Goal: Task Accomplishment & Management: Manage account settings

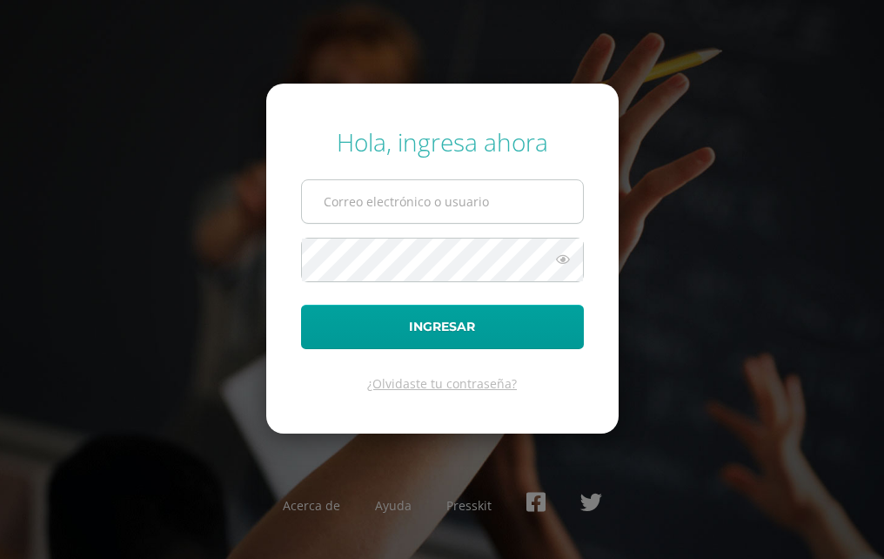
type input "2020806@colegiobelga.edu.gt"
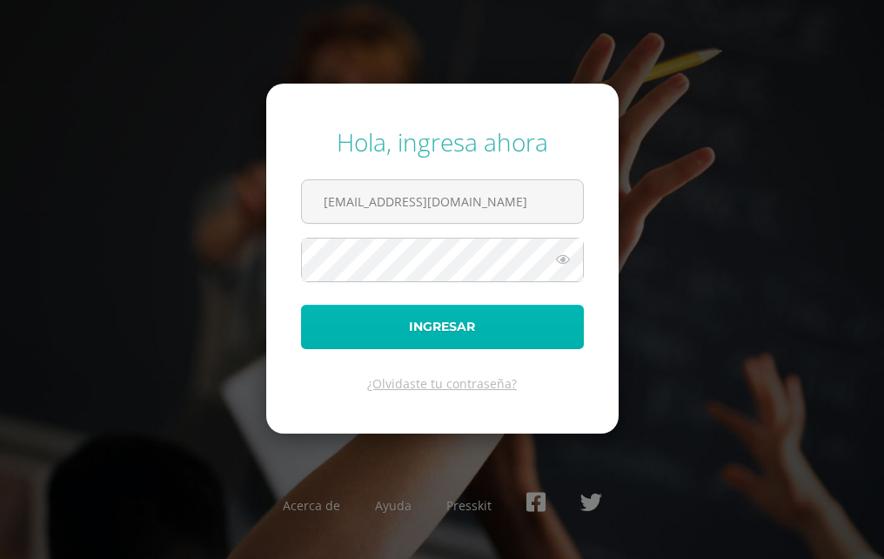
click at [438, 321] on button "Ingresar" at bounding box center [442, 327] width 283 height 44
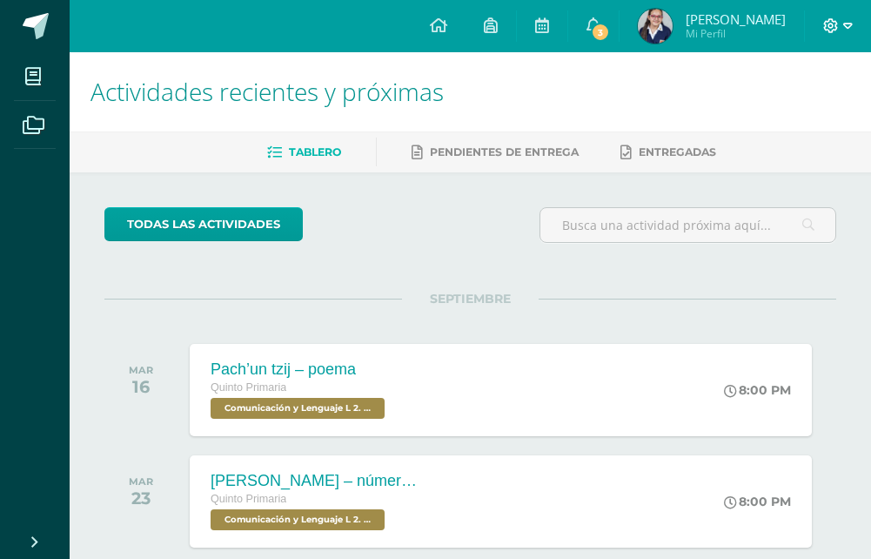
click at [838, 20] on icon at bounding box center [832, 26] width 16 height 16
click at [800, 112] on span "Cerrar sesión" at bounding box center [793, 119] width 78 height 17
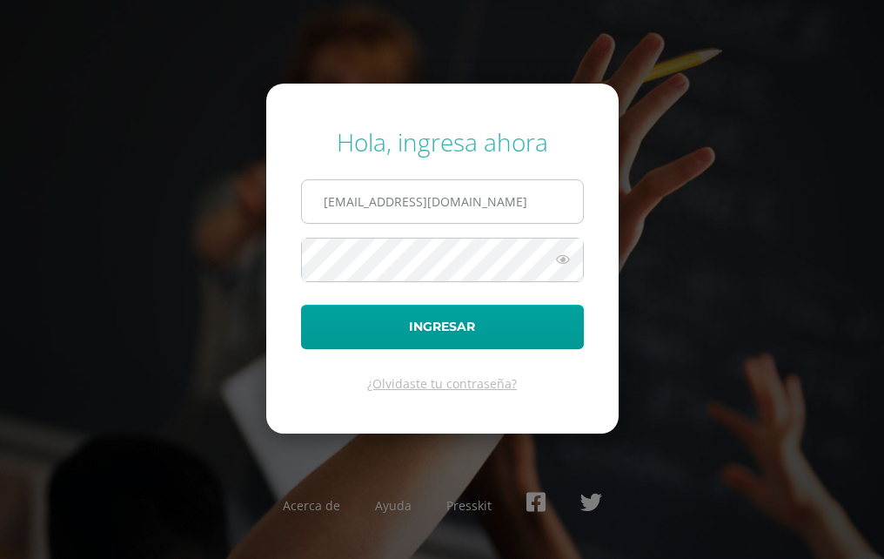
click at [536, 213] on input "2020806@colegiobelga.edu.gt" at bounding box center [442, 201] width 281 height 43
type input "2"
type input "[EMAIL_ADDRESS][DOMAIN_NAME]"
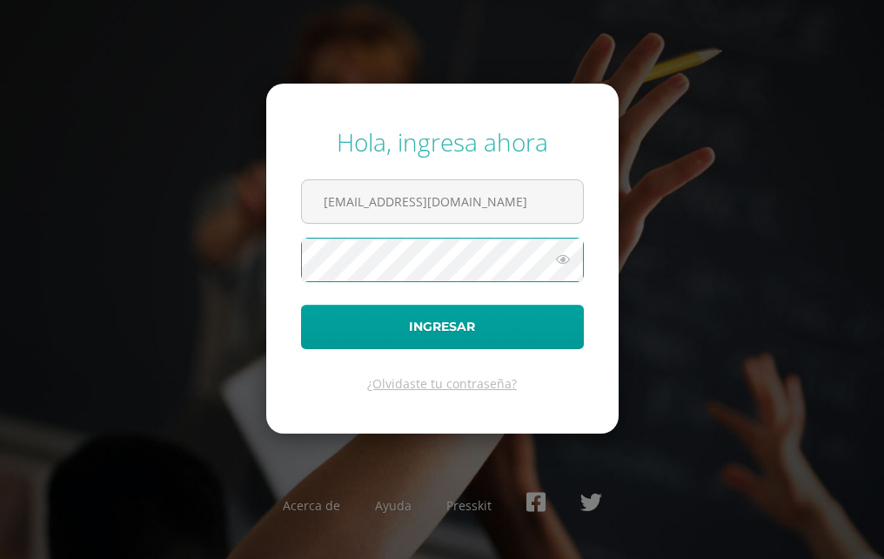
click at [301, 305] on button "Ingresar" at bounding box center [442, 327] width 283 height 44
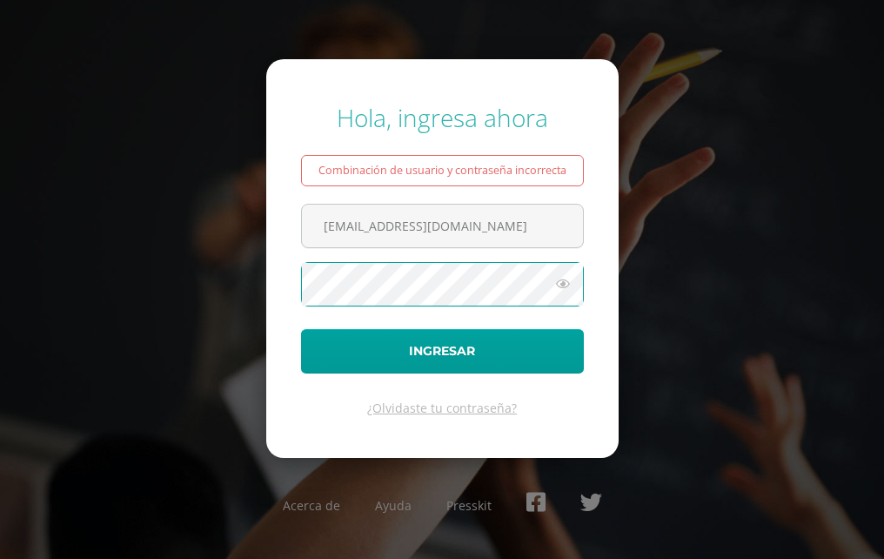
click at [301, 329] on button "Ingresar" at bounding box center [442, 351] width 283 height 44
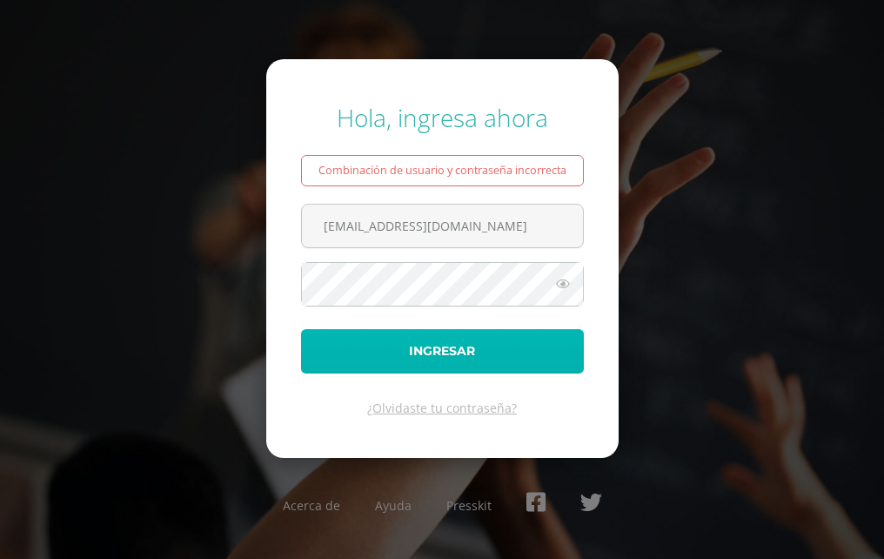
click at [318, 343] on button "Ingresar" at bounding box center [442, 351] width 283 height 44
click at [521, 347] on button "Ingresar" at bounding box center [442, 351] width 283 height 44
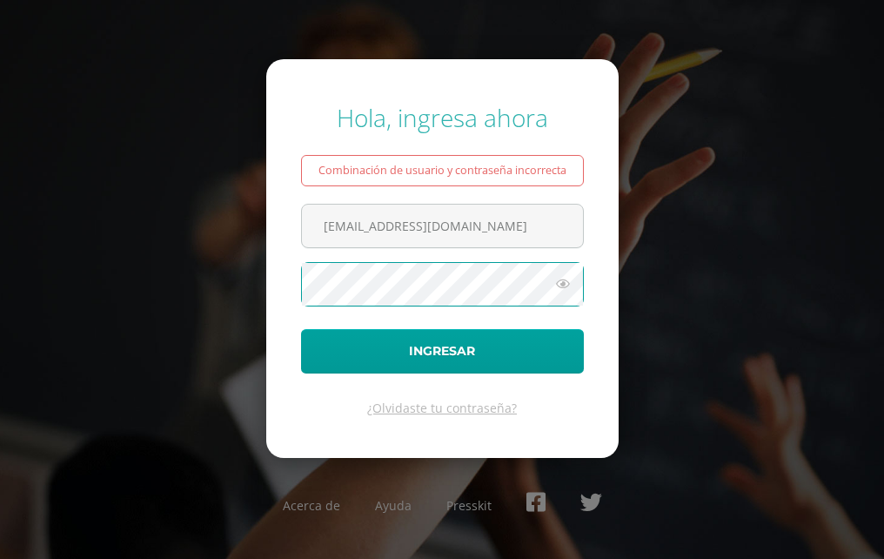
click at [301, 329] on button "Ingresar" at bounding box center [442, 351] width 283 height 44
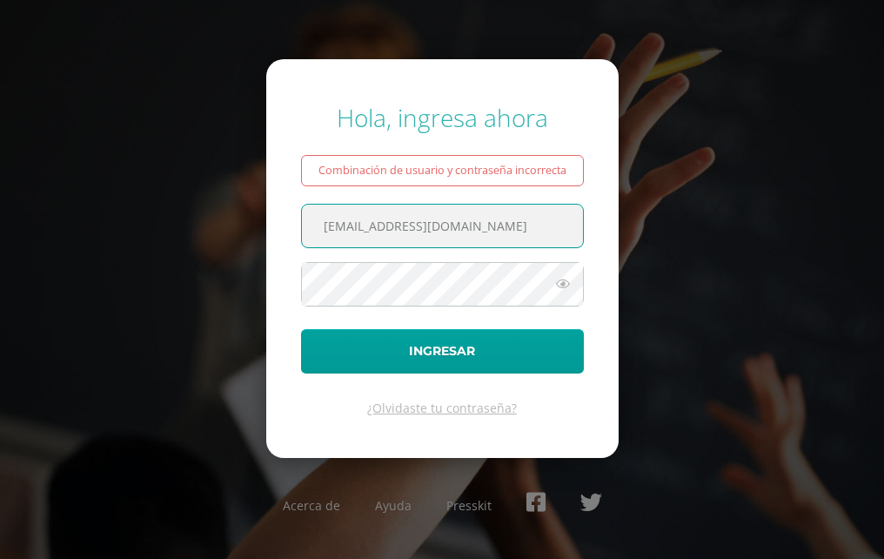
click at [455, 223] on input "[EMAIL_ADDRESS][DOMAIN_NAME]" at bounding box center [442, 226] width 281 height 43
click at [493, 407] on link "¿Olvidaste tu contraseña?" at bounding box center [442, 408] width 150 height 17
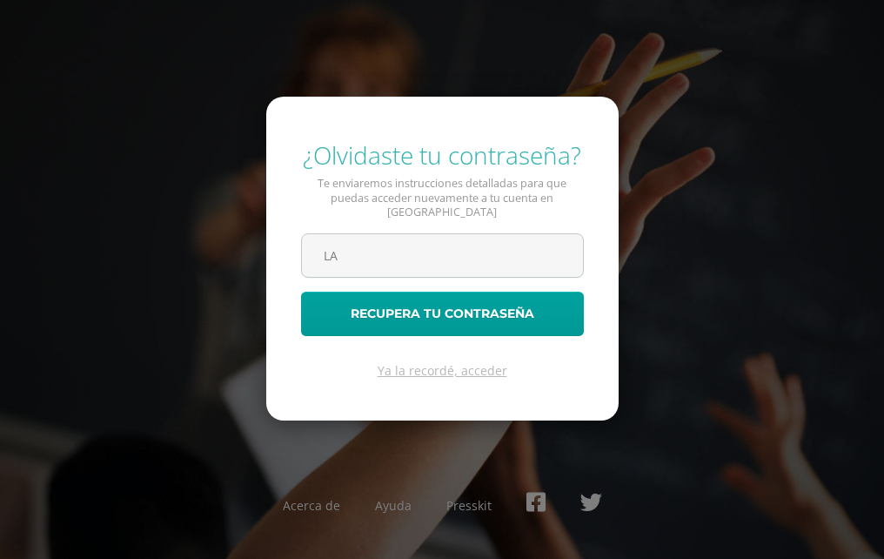
type input "L"
type input "[EMAIL_ADDRESS][DOMAIN_NAME]"
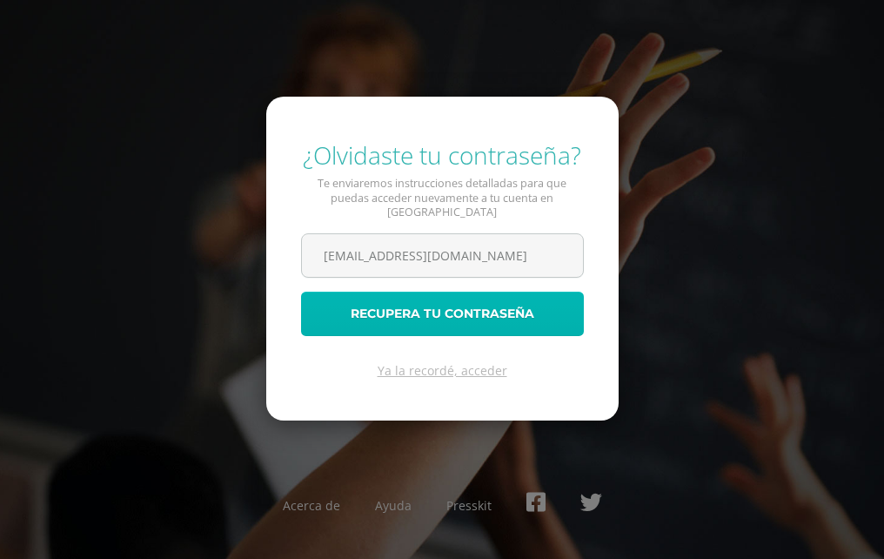
click at [495, 319] on button "Recupera tu contraseña" at bounding box center [442, 314] width 283 height 44
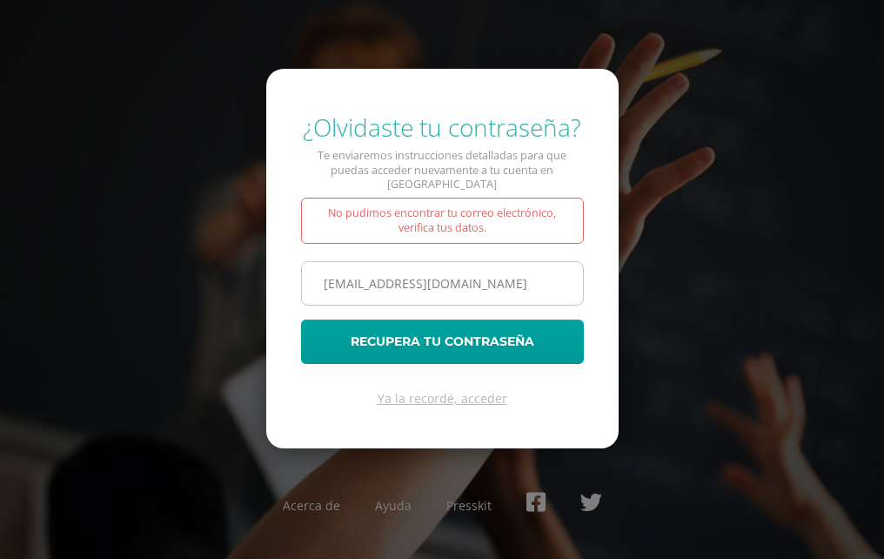
click at [414, 272] on input "[EMAIL_ADDRESS][DOMAIN_NAME]" at bounding box center [442, 283] width 281 height 43
click at [419, 276] on input "[EMAIL_ADDRESS][DOMAIN_NAME]" at bounding box center [442, 283] width 281 height 43
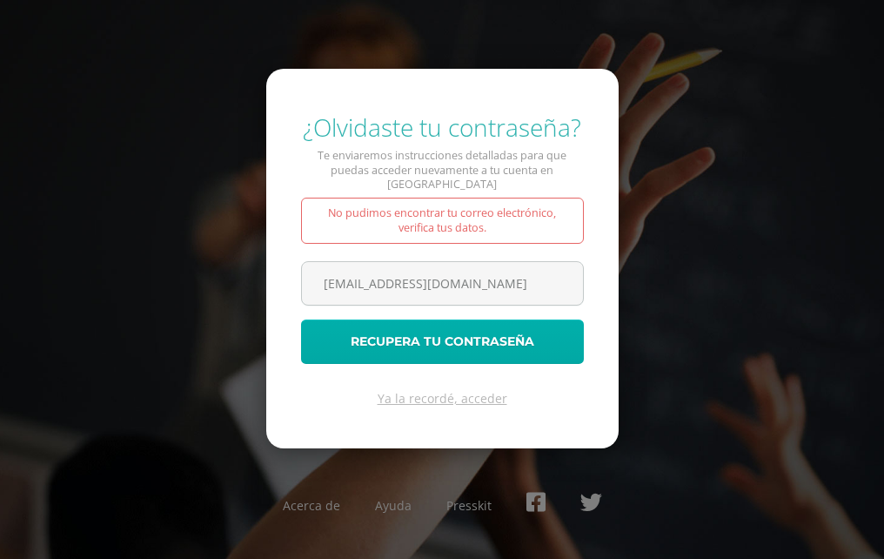
type input "2023833@colegiobelga.edu.gt"
click at [379, 337] on button "Recupera tu contraseña" at bounding box center [442, 341] width 283 height 44
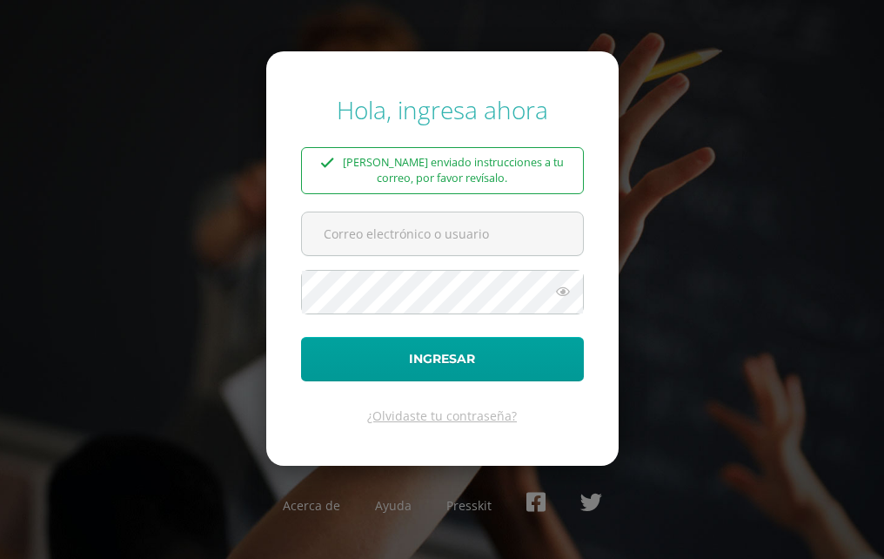
type input "2020806@colegiobelga.edu.gt"
click at [559, 298] on icon at bounding box center [563, 291] width 23 height 21
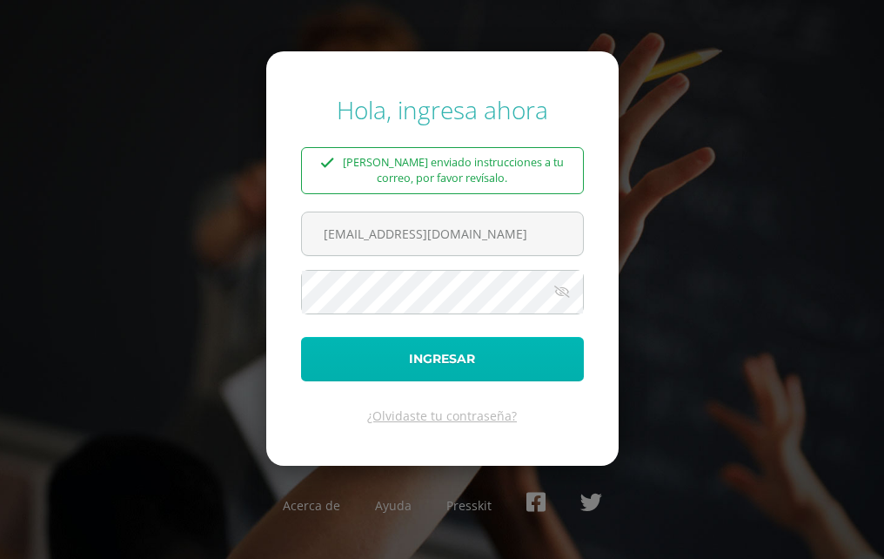
click at [365, 374] on button "Ingresar" at bounding box center [442, 359] width 283 height 44
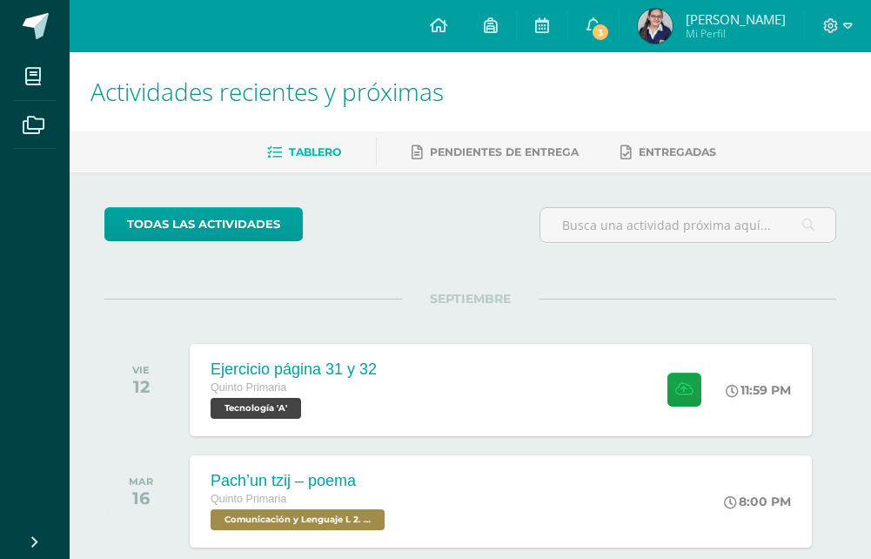
click at [669, 39] on img at bounding box center [655, 26] width 35 height 35
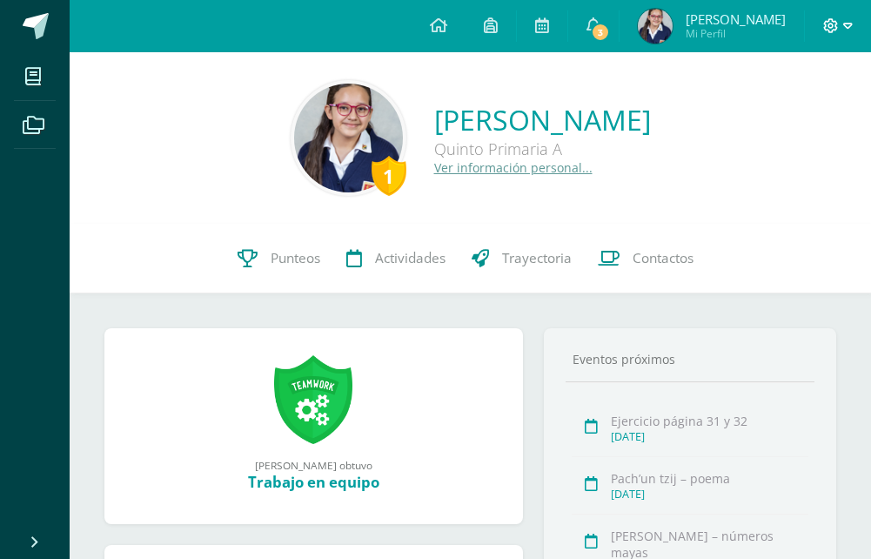
click at [850, 19] on icon at bounding box center [849, 26] width 10 height 16
click at [804, 115] on span "Cerrar sesión" at bounding box center [793, 119] width 78 height 17
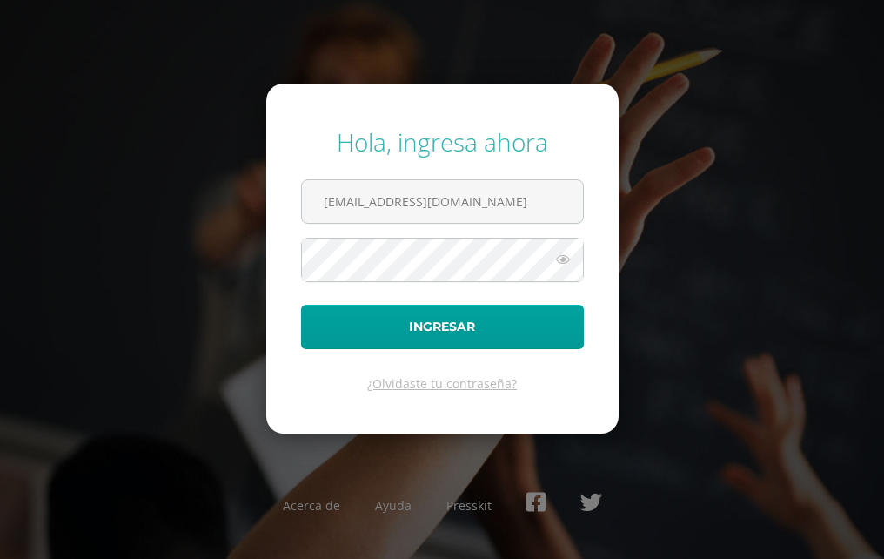
click at [567, 259] on icon at bounding box center [563, 259] width 23 height 21
click at [502, 206] on input "[EMAIL_ADDRESS][DOMAIN_NAME]" at bounding box center [442, 201] width 281 height 43
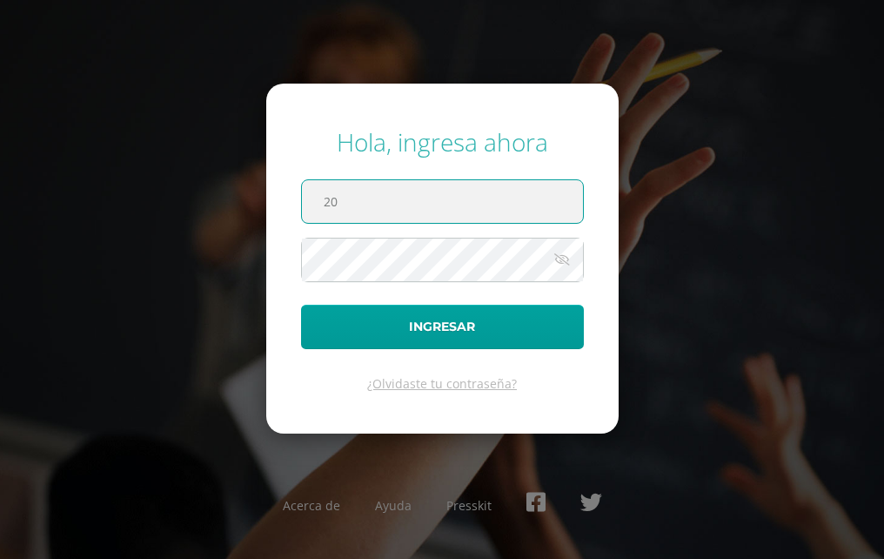
type input "2"
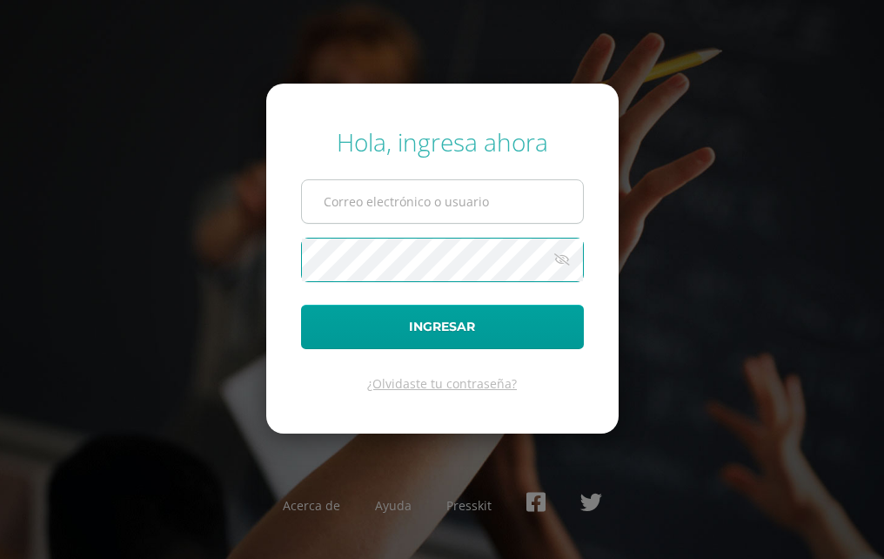
click at [431, 212] on input "text" at bounding box center [442, 201] width 281 height 43
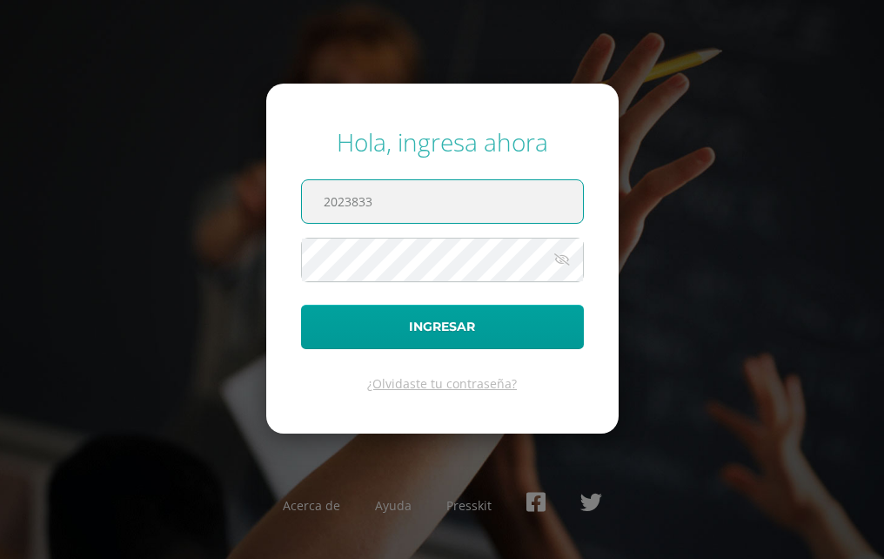
type input "2023833@colegiobelga.edu.gt"
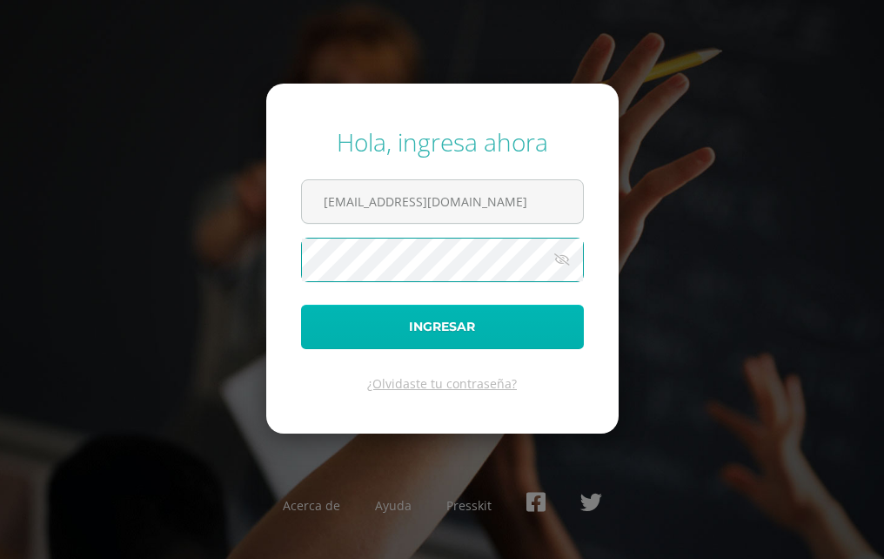
click at [454, 322] on button "Ingresar" at bounding box center [442, 327] width 283 height 44
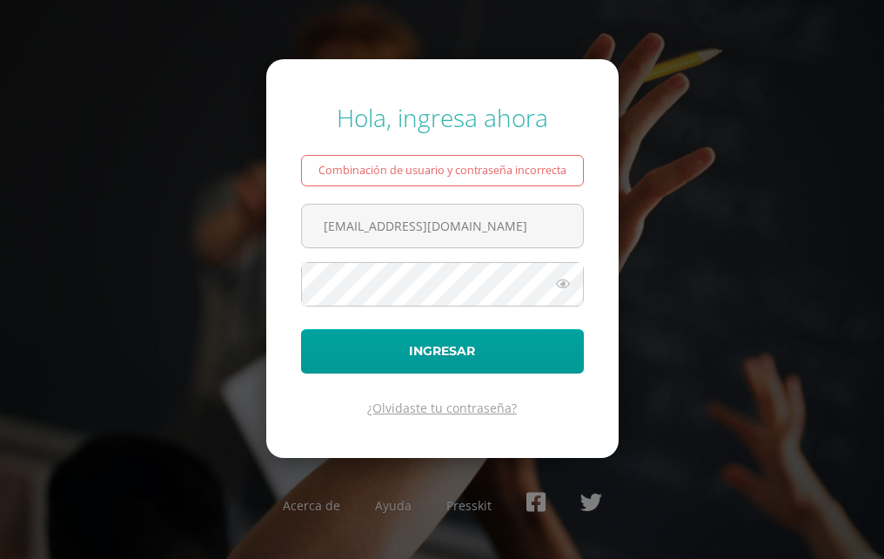
click at [441, 415] on link "¿Olvidaste tu contraseña?" at bounding box center [442, 408] width 150 height 17
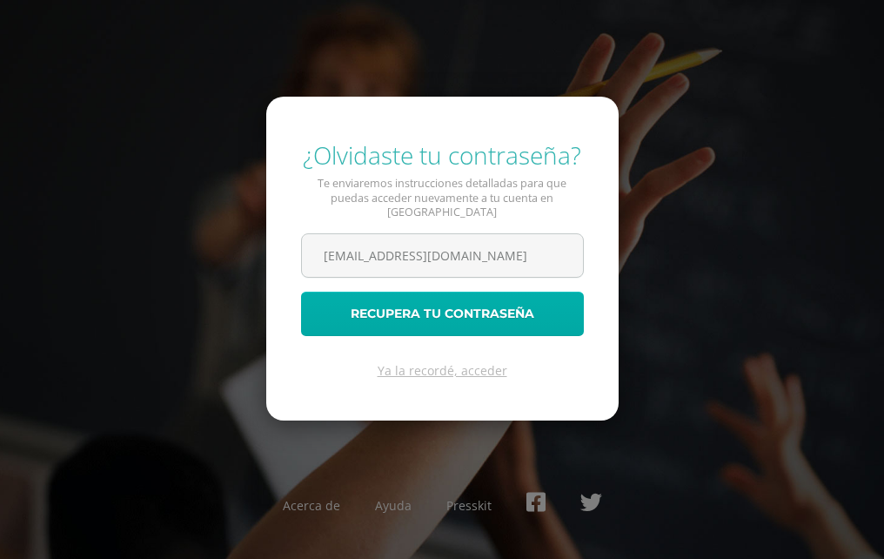
type input "[EMAIL_ADDRESS][DOMAIN_NAME]"
click at [538, 296] on button "Recupera tu contraseña" at bounding box center [442, 314] width 283 height 44
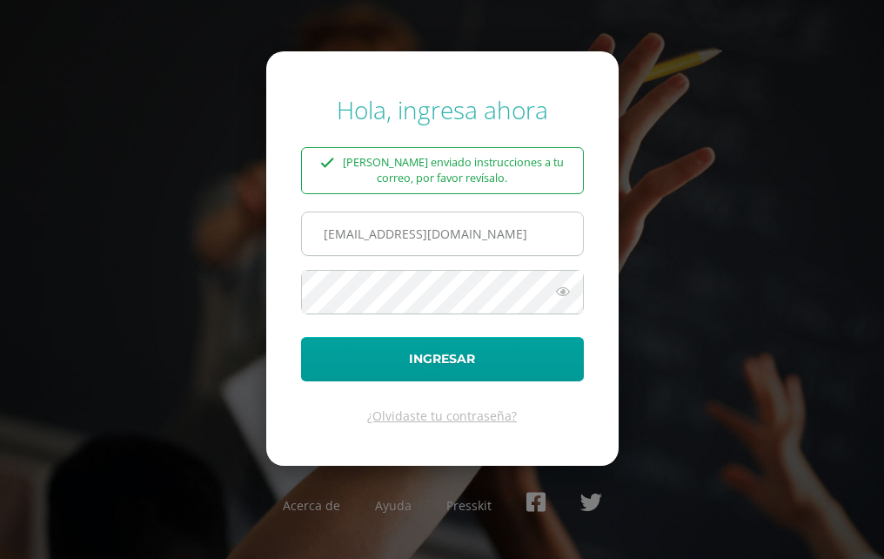
click at [367, 238] on input "[EMAIL_ADDRESS][DOMAIN_NAME]" at bounding box center [442, 233] width 281 height 43
click at [371, 236] on input "[EMAIL_ADDRESS][DOMAIN_NAME]" at bounding box center [442, 233] width 281 height 43
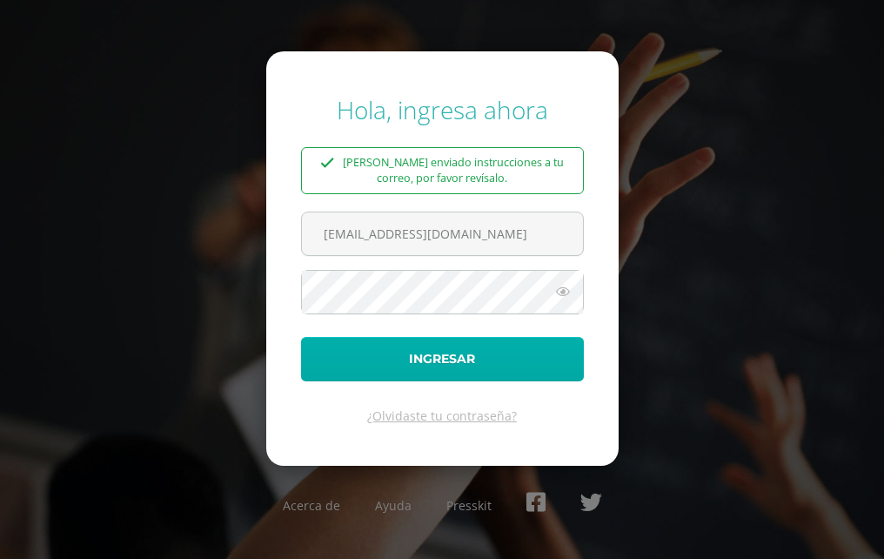
type input "[EMAIL_ADDRESS][DOMAIN_NAME]"
click at [386, 373] on button "Ingresar" at bounding box center [442, 359] width 283 height 44
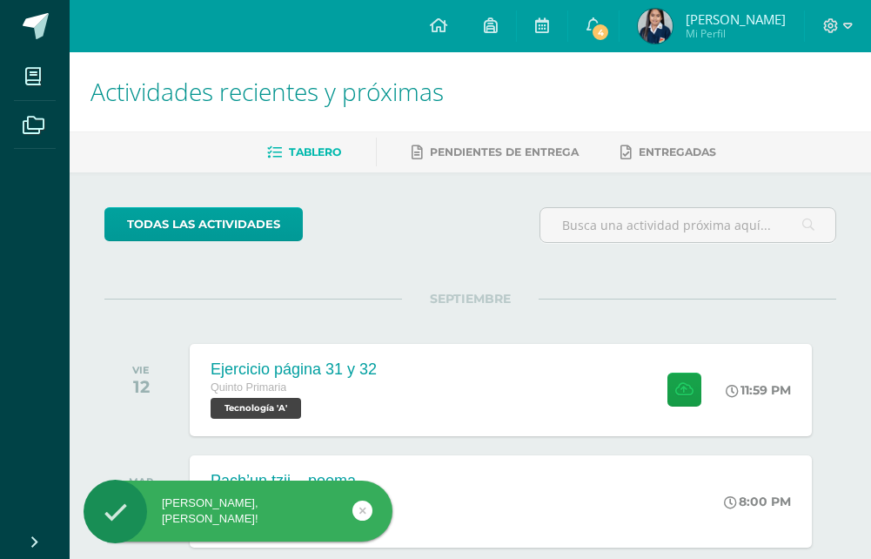
click at [673, 34] on img at bounding box center [655, 26] width 35 height 35
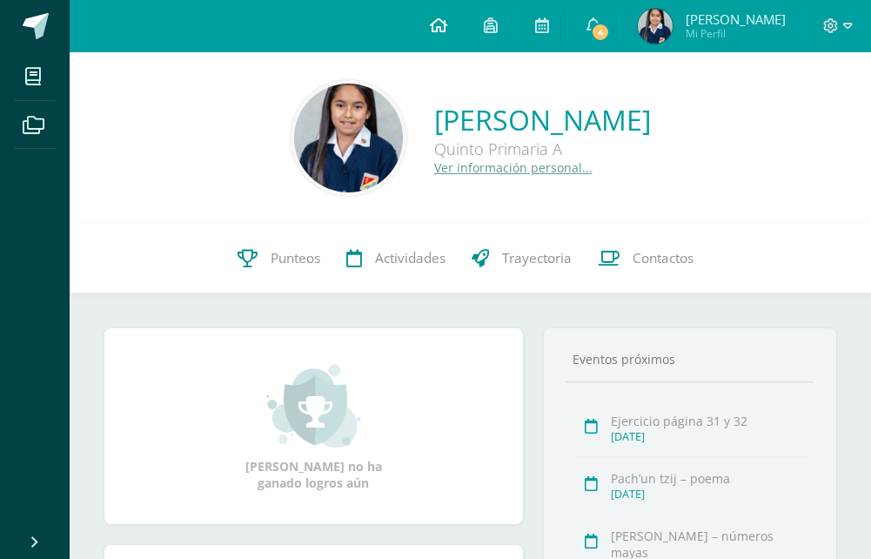
click at [466, 9] on link at bounding box center [439, 26] width 54 height 52
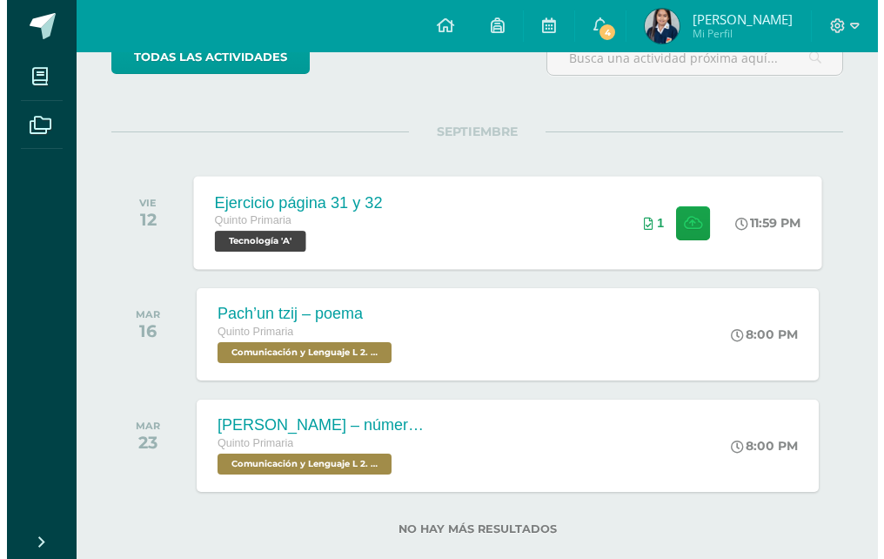
scroll to position [174, 0]
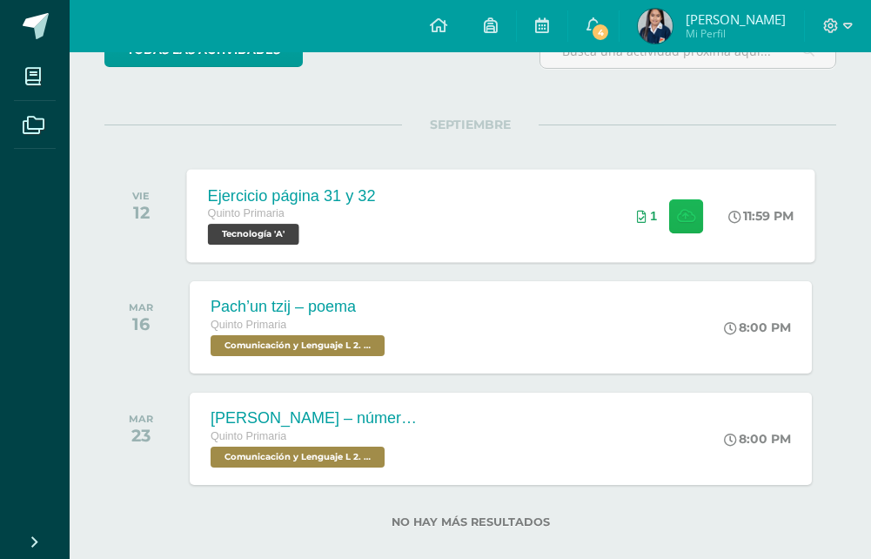
click at [677, 219] on icon at bounding box center [686, 215] width 18 height 15
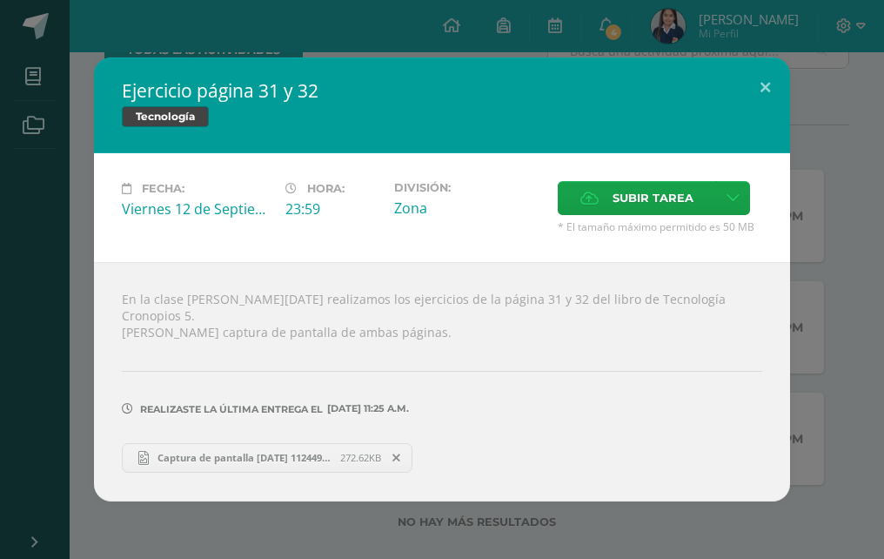
click at [233, 443] on link "Captura de pantalla [DATE] 112449.png 272.62KB" at bounding box center [267, 458] width 291 height 30
click at [765, 92] on button at bounding box center [766, 86] width 50 height 59
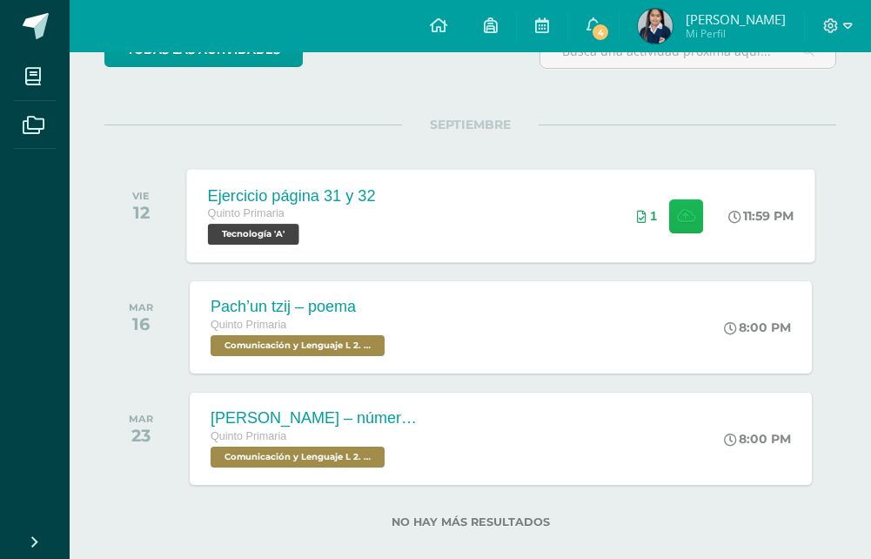
click at [692, 207] on button at bounding box center [686, 215] width 34 height 34
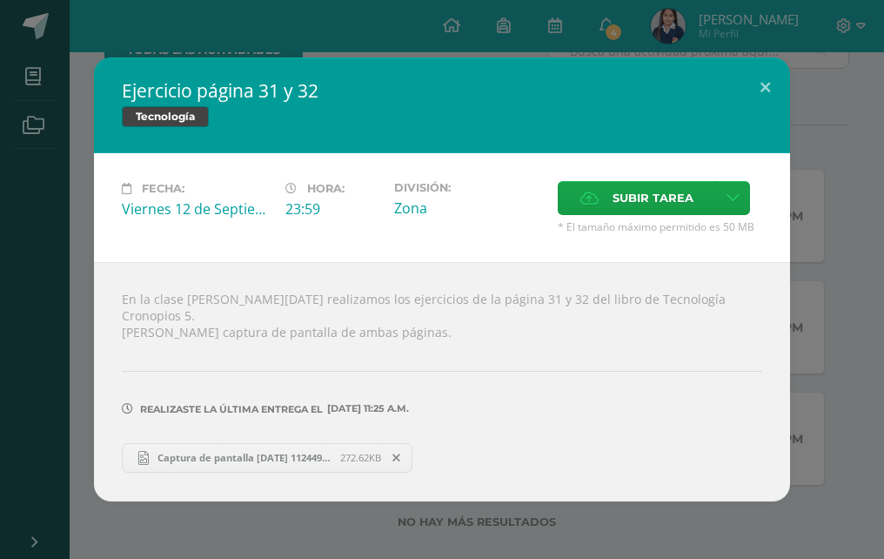
click at [282, 451] on span "Captura de pantalla [DATE] 112449.png" at bounding box center [245, 457] width 192 height 13
